Goal: Check status: Check status

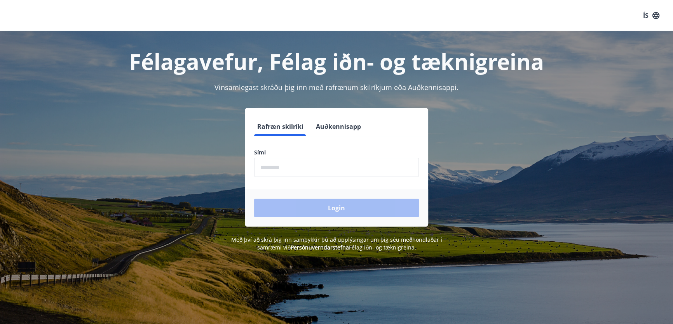
click at [259, 168] on input "phone" at bounding box center [336, 167] width 165 height 19
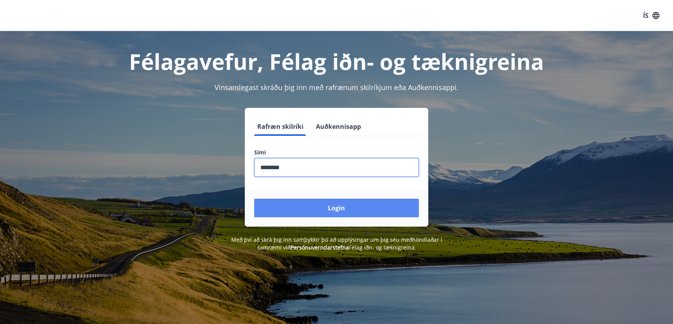
type input "********"
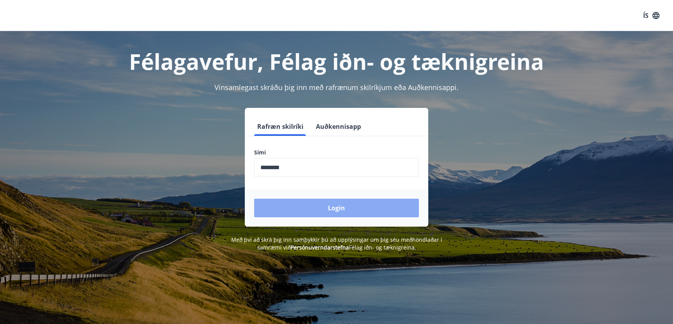
click at [295, 207] on button "Login" at bounding box center [336, 208] width 165 height 19
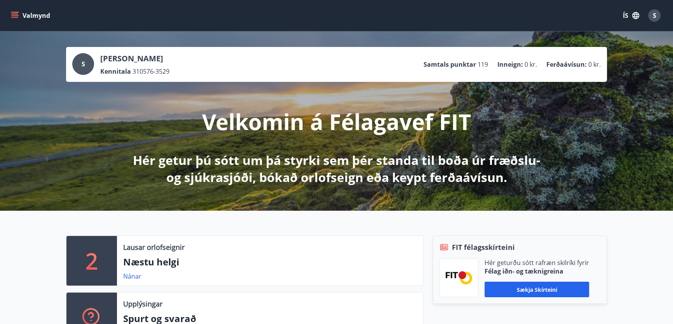
click at [653, 16] on span "S" at bounding box center [654, 15] width 3 height 9
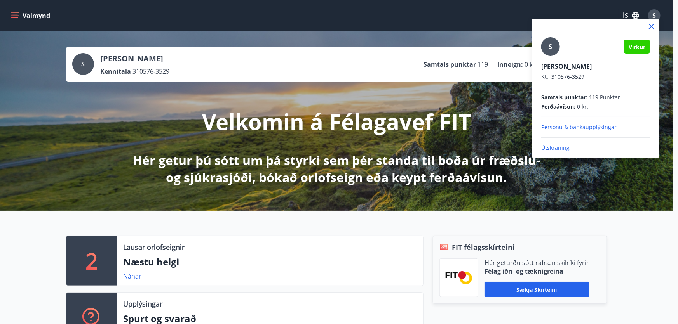
click at [653, 16] on div at bounding box center [339, 162] width 678 height 324
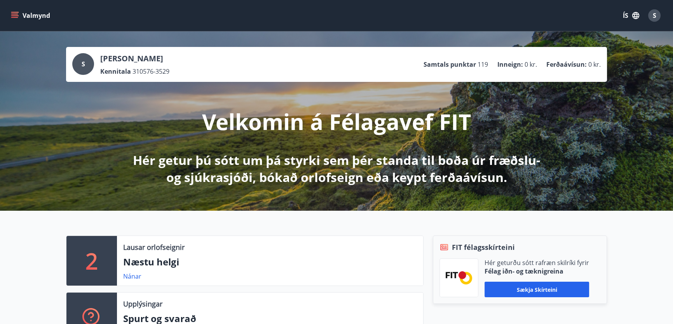
click at [86, 67] on div "S" at bounding box center [83, 64] width 22 height 22
click at [169, 71] on div "Kennitala 310576-3529" at bounding box center [134, 71] width 69 height 9
click at [14, 12] on icon "menu" at bounding box center [15, 12] width 9 height 1
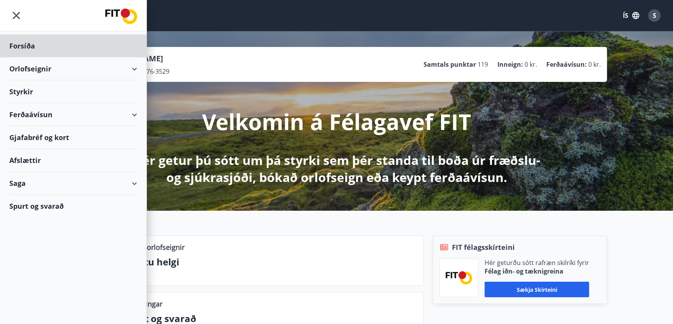
click at [17, 89] on div "Styrkir" at bounding box center [73, 91] width 128 height 23
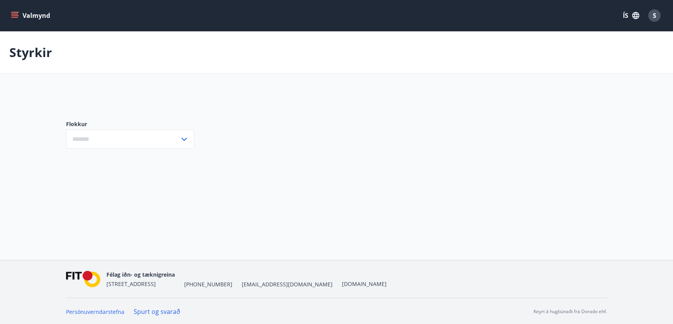
type input "***"
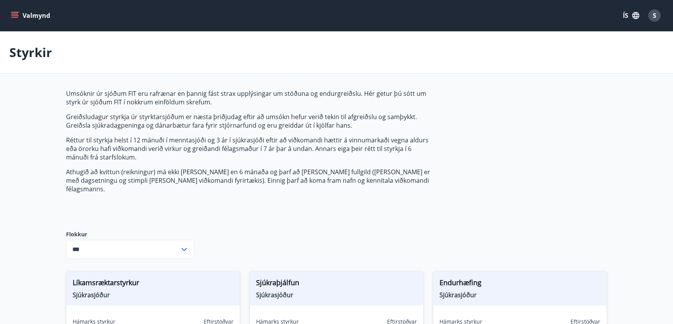
click at [12, 16] on icon "menu" at bounding box center [15, 16] width 8 height 8
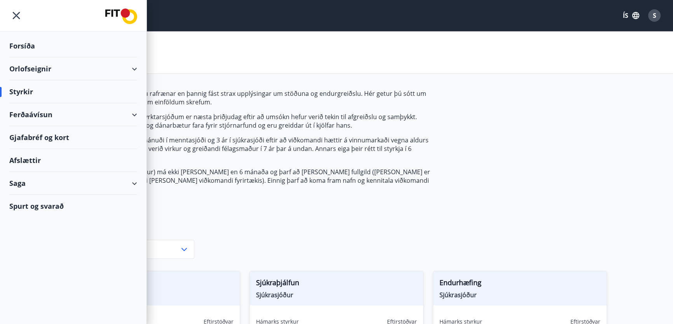
click at [37, 182] on div "Saga" at bounding box center [73, 183] width 128 height 23
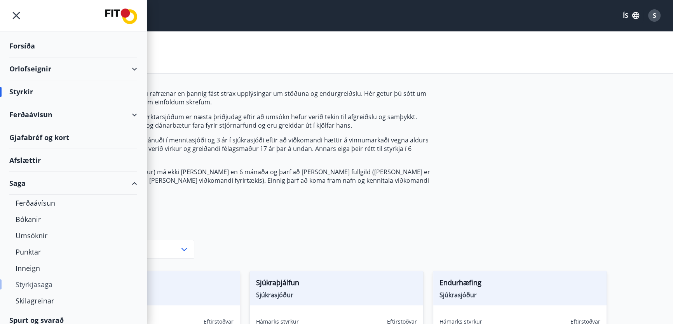
click at [32, 285] on div "Styrkjasaga" at bounding box center [73, 285] width 115 height 16
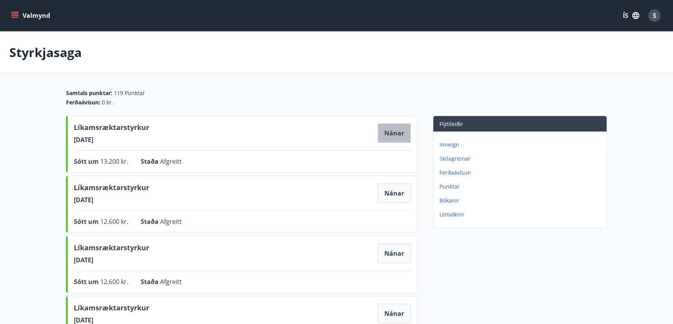
click at [390, 135] on button "Nánar" at bounding box center [394, 133] width 33 height 19
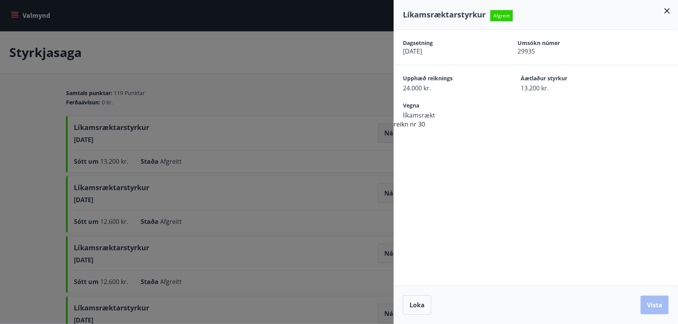
click at [390, 135] on div at bounding box center [339, 162] width 678 height 324
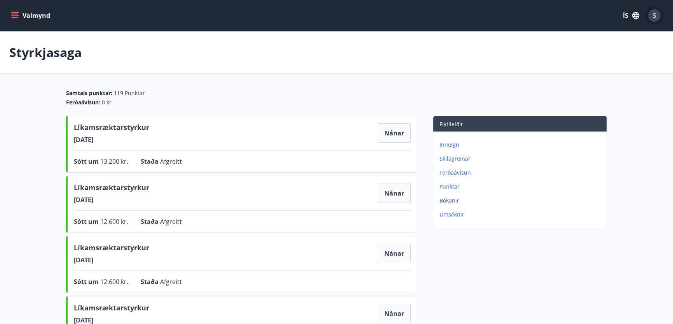
click at [652, 19] on div "S" at bounding box center [654, 15] width 12 height 12
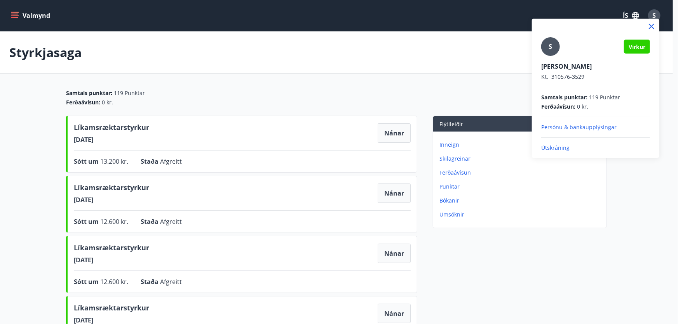
click at [564, 149] on p "Útskráning" at bounding box center [595, 148] width 109 height 8
